Goal: Check status: Check status

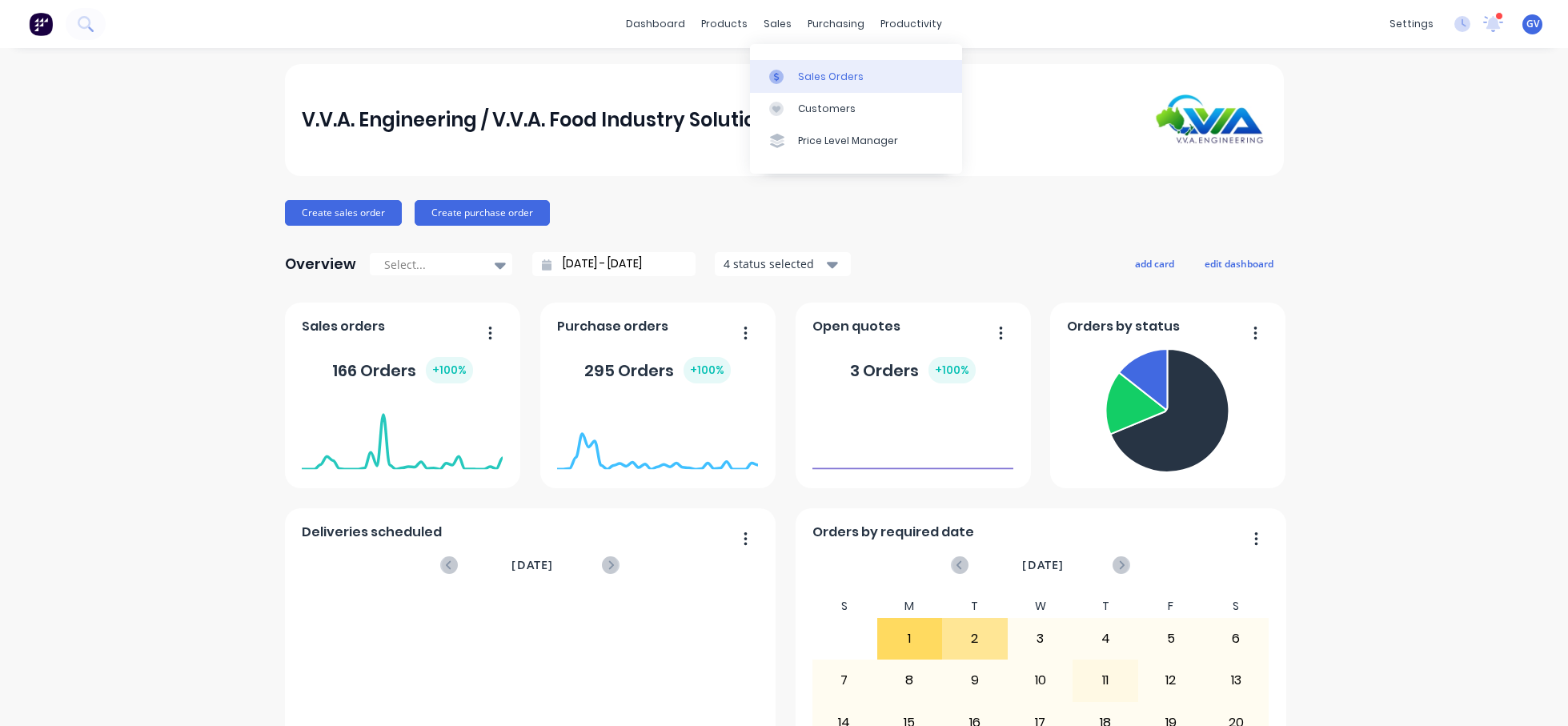
click at [810, 71] on div "Sales Orders" at bounding box center [830, 76] width 65 height 14
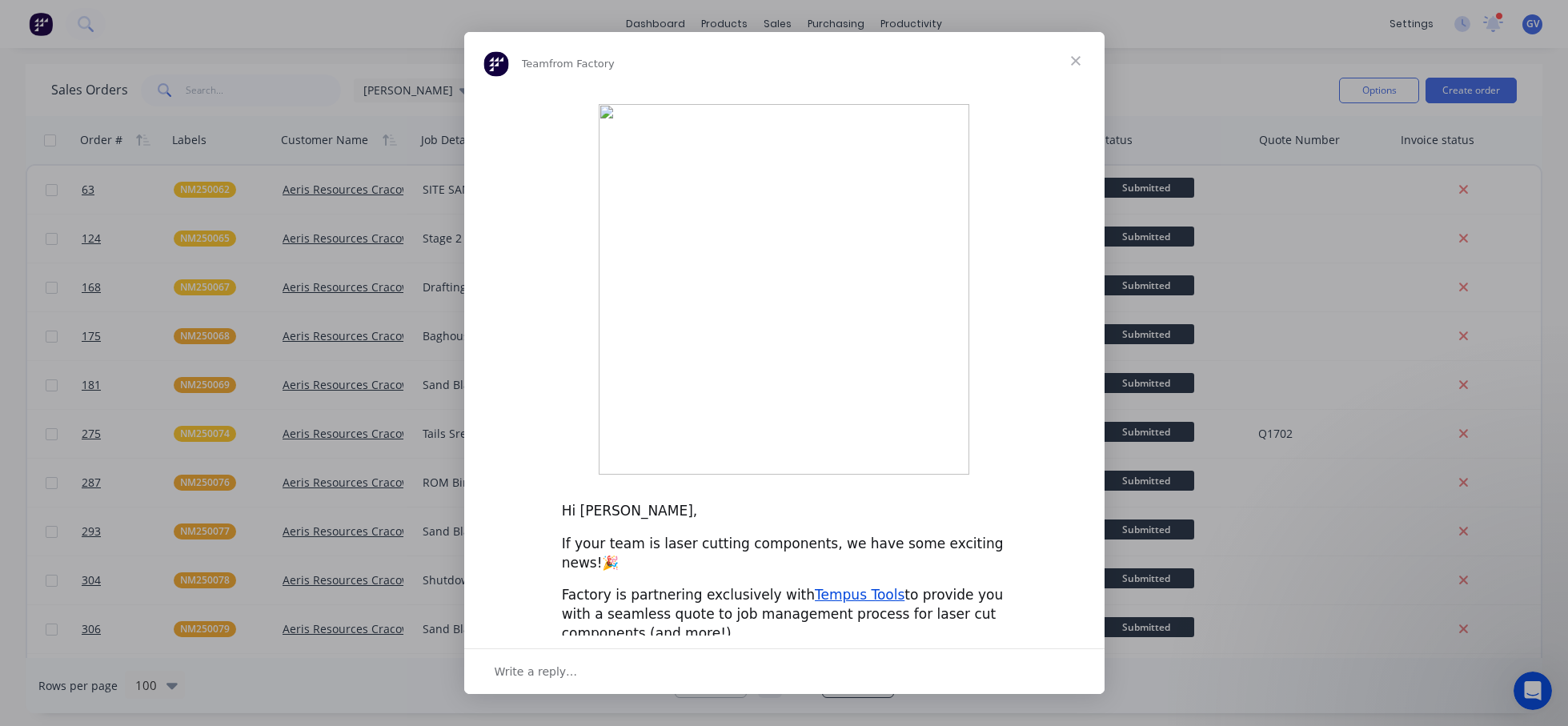
click at [1072, 90] on span "Close" at bounding box center [1076, 61] width 58 height 58
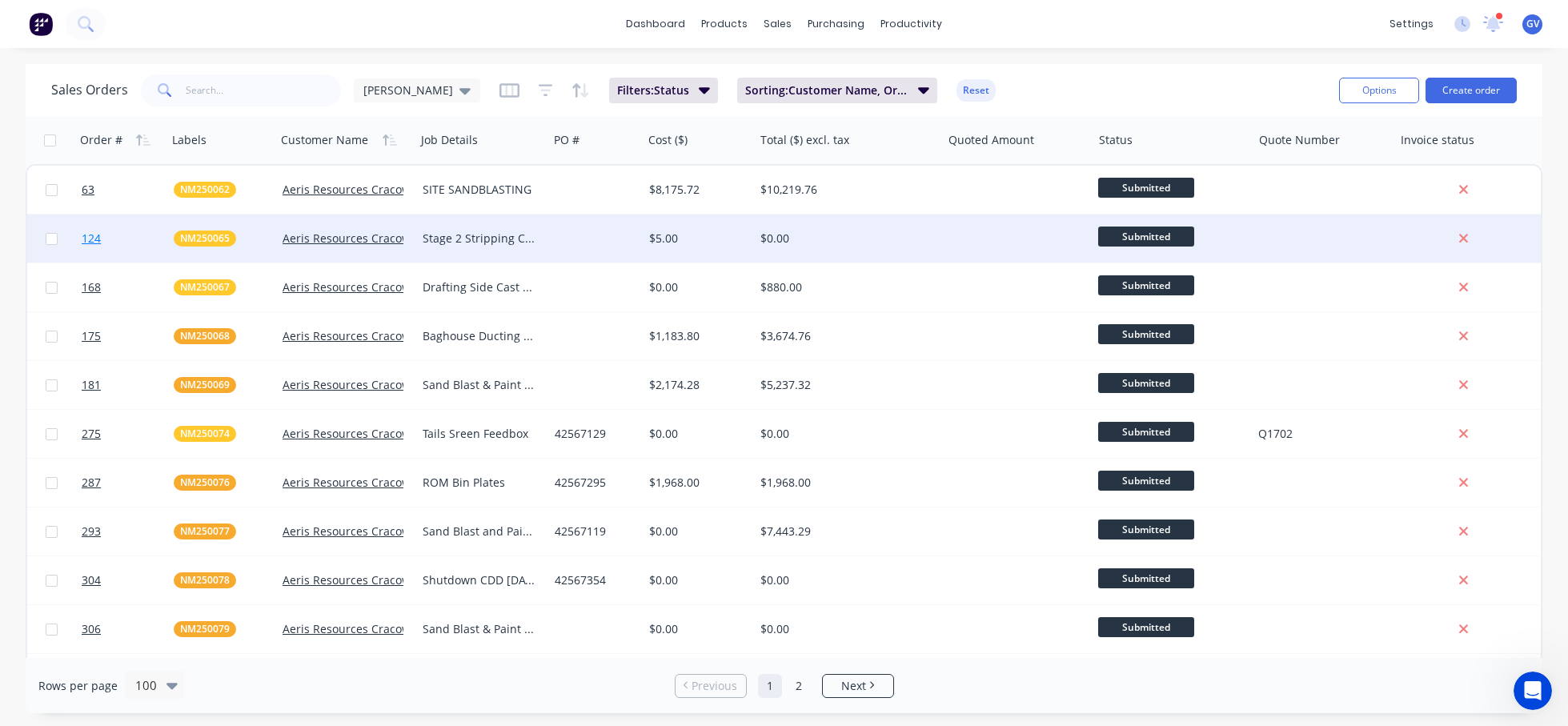
click at [135, 237] on link "124" at bounding box center [127, 239] width 92 height 48
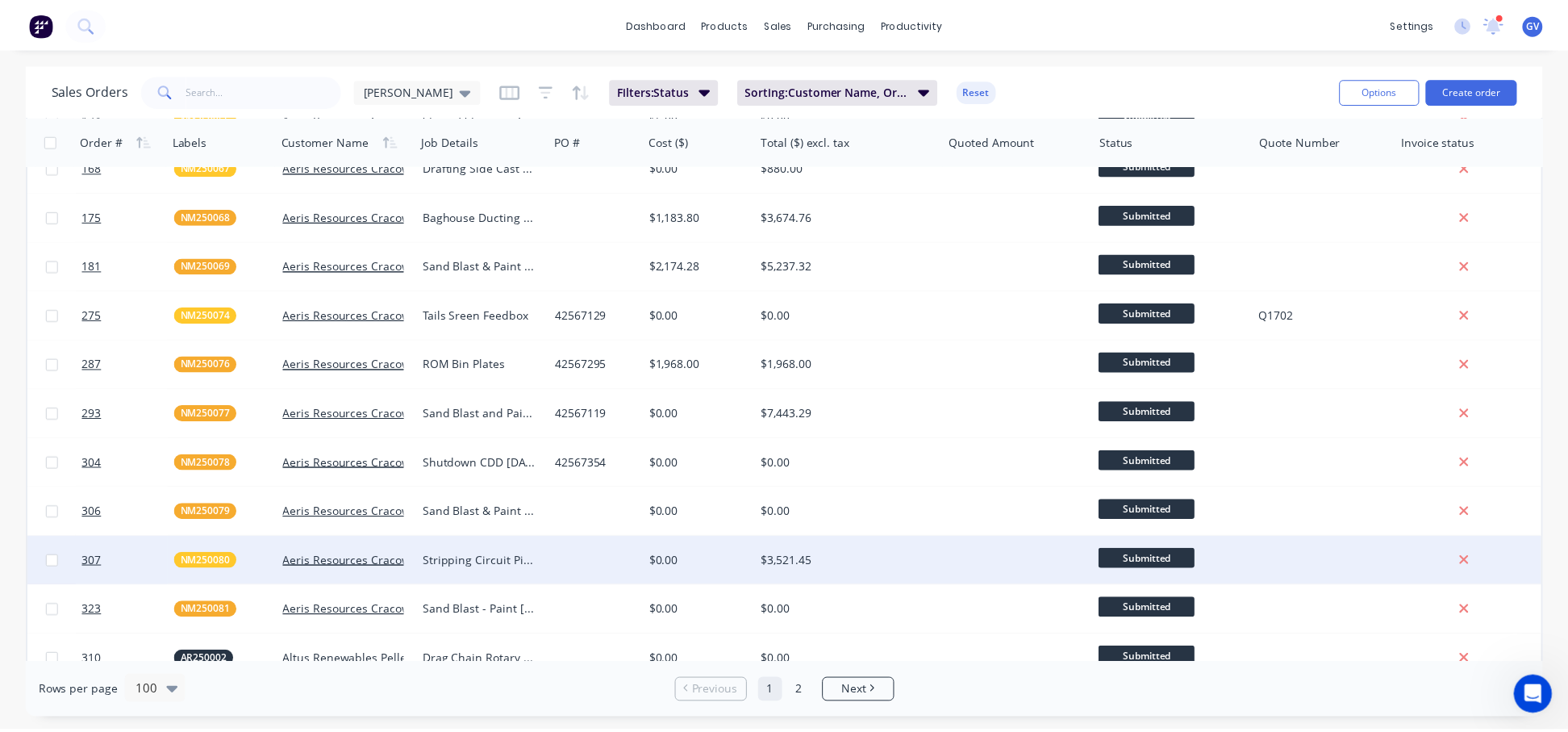
scroll to position [161, 0]
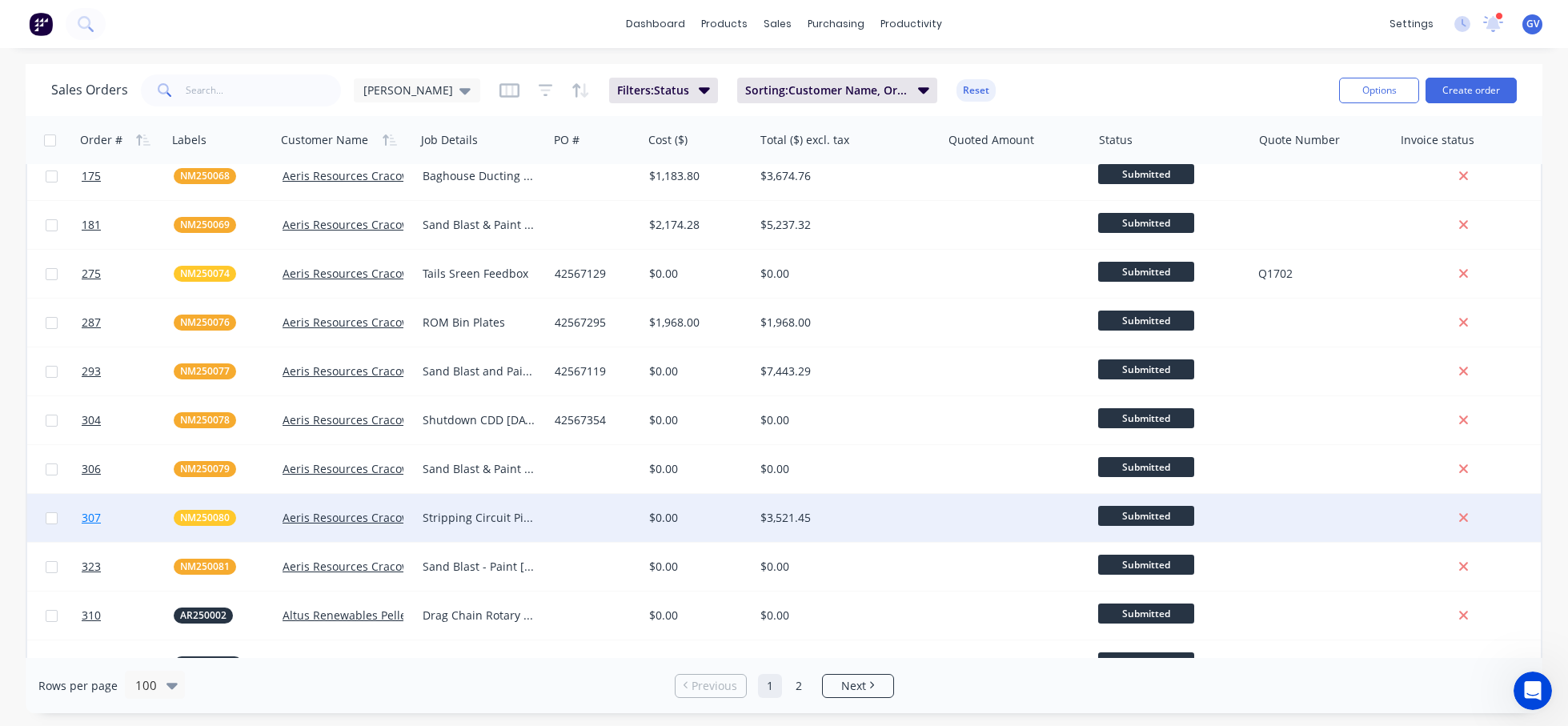
click at [133, 514] on link "307" at bounding box center [127, 517] width 92 height 48
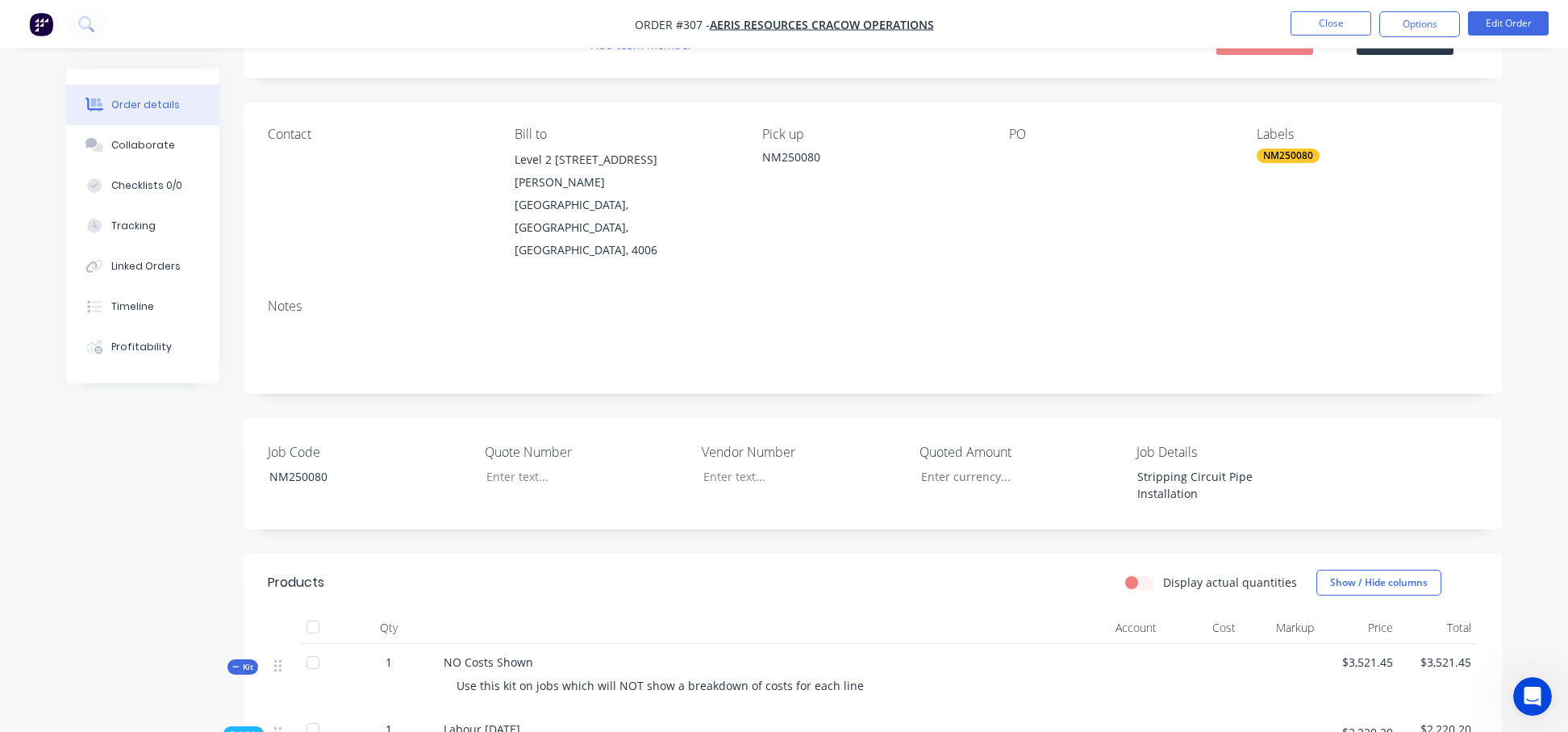
scroll to position [80, 0]
